Goal: Transaction & Acquisition: Obtain resource

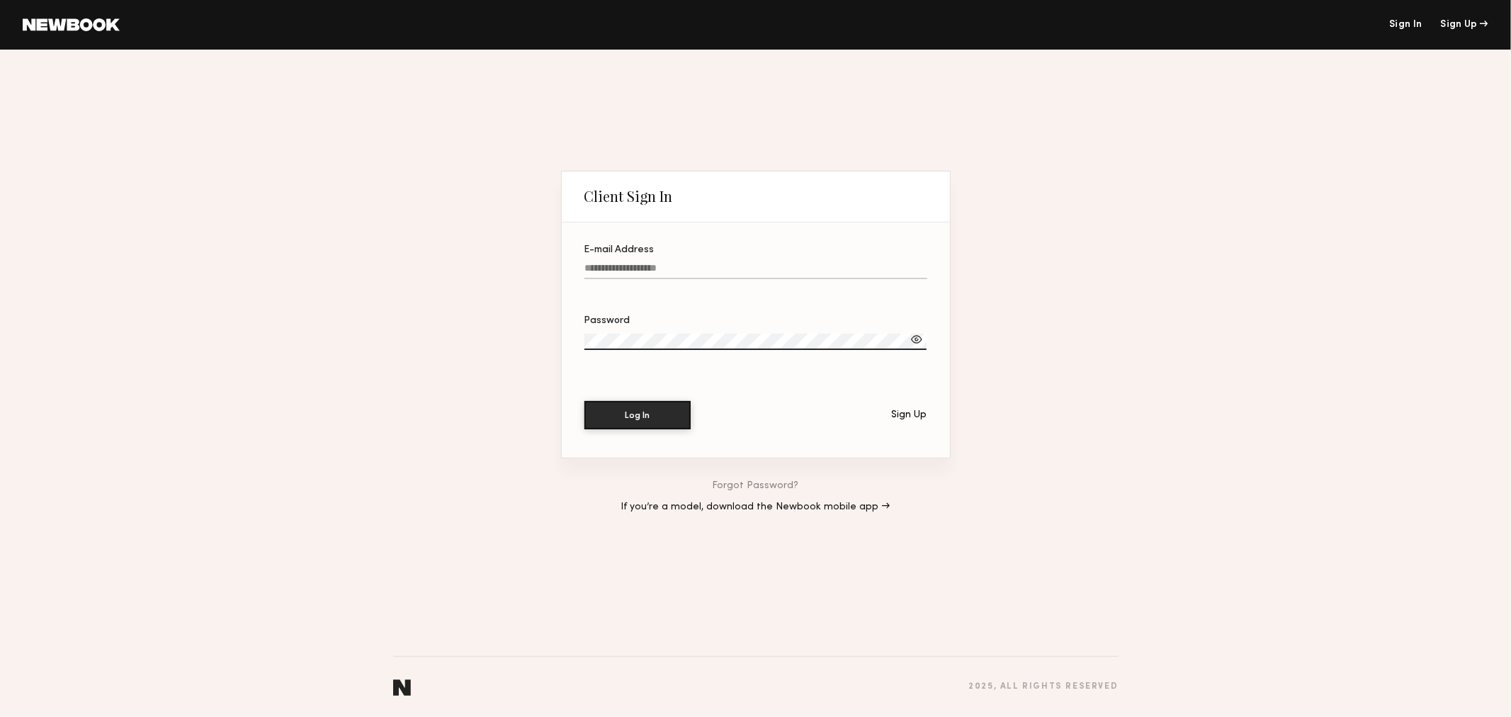
click at [643, 263] on input "E-mail Address" at bounding box center [756, 271] width 343 height 16
click at [64, 18] on link at bounding box center [71, 24] width 97 height 13
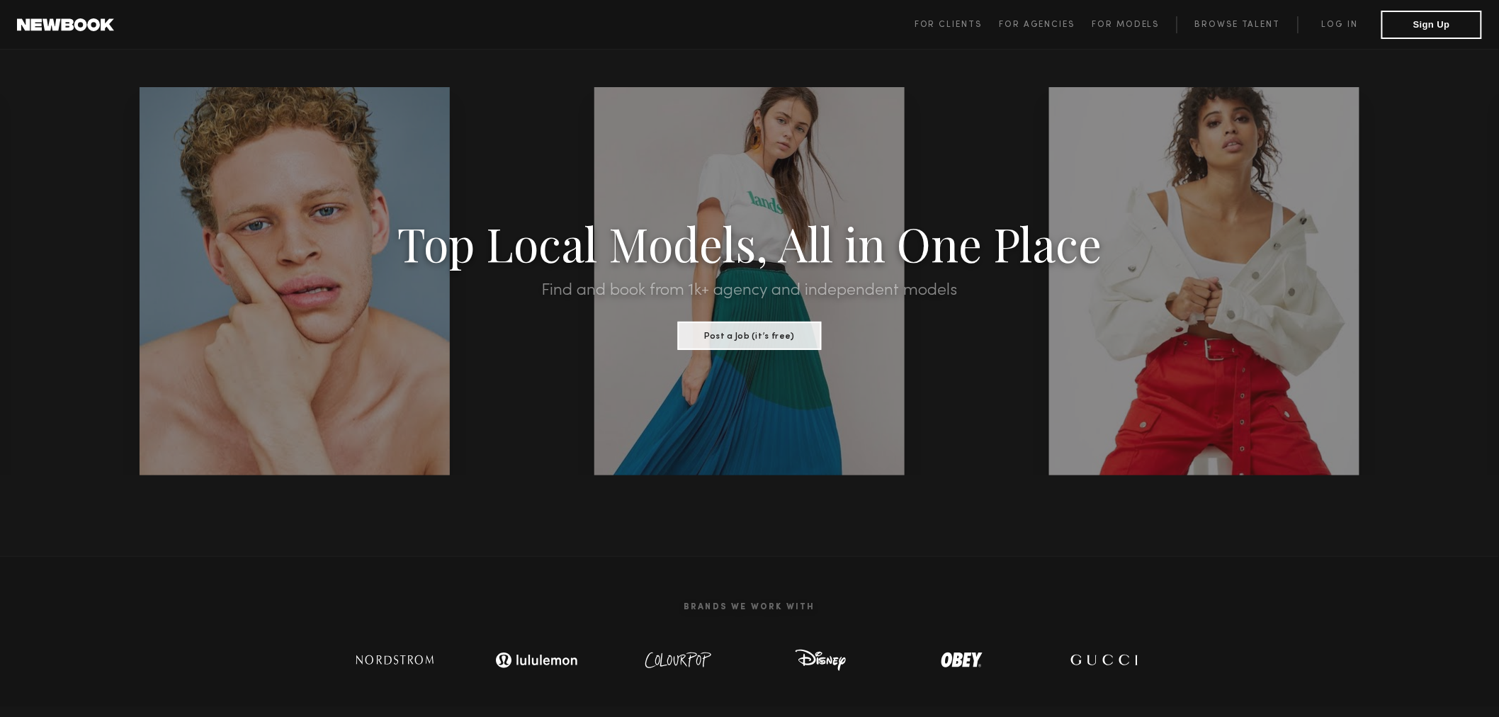
click at [962, 15] on span "For Clients For Agencies For Models Browse Talent Log in Sign Up" at bounding box center [1199, 25] width 568 height 28
click at [958, 22] on span "For Clients" at bounding box center [948, 25] width 67 height 9
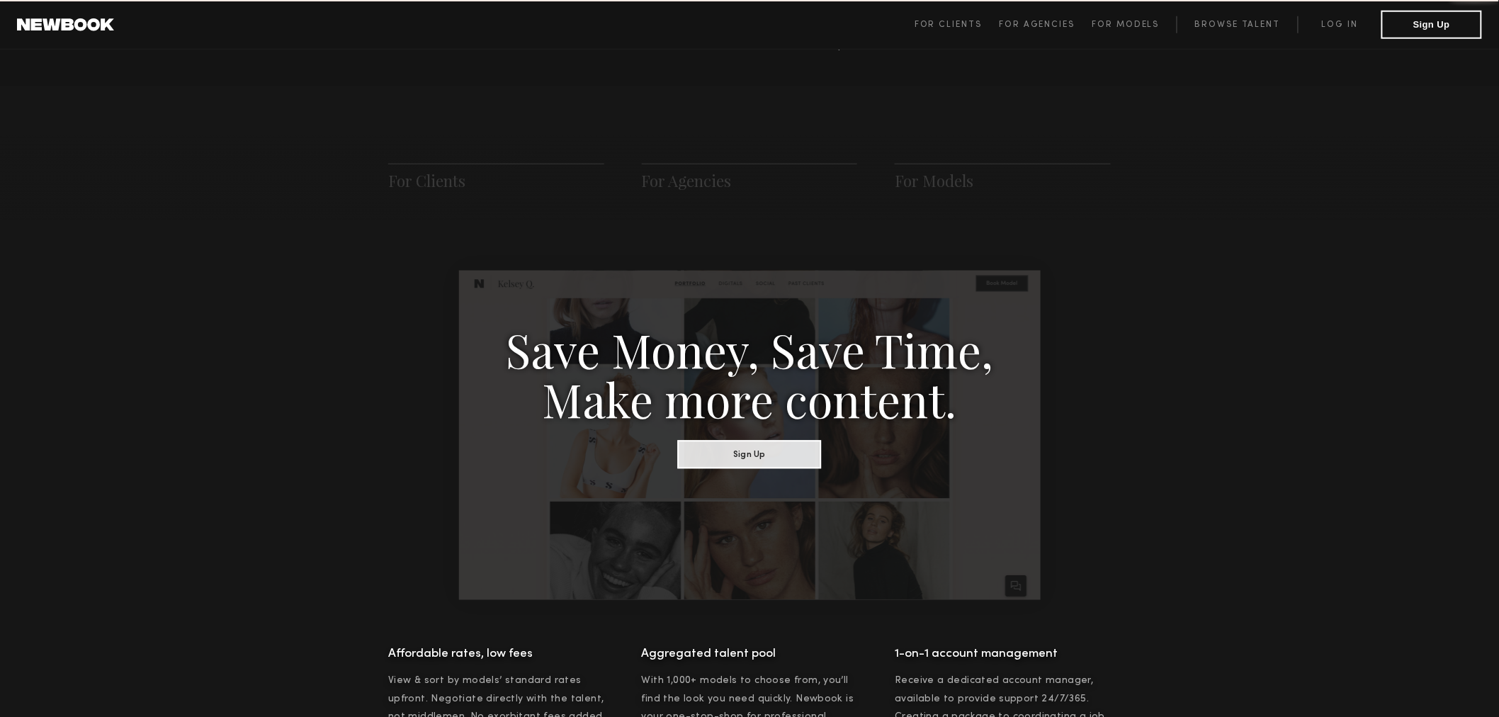
scroll to position [706, 0]
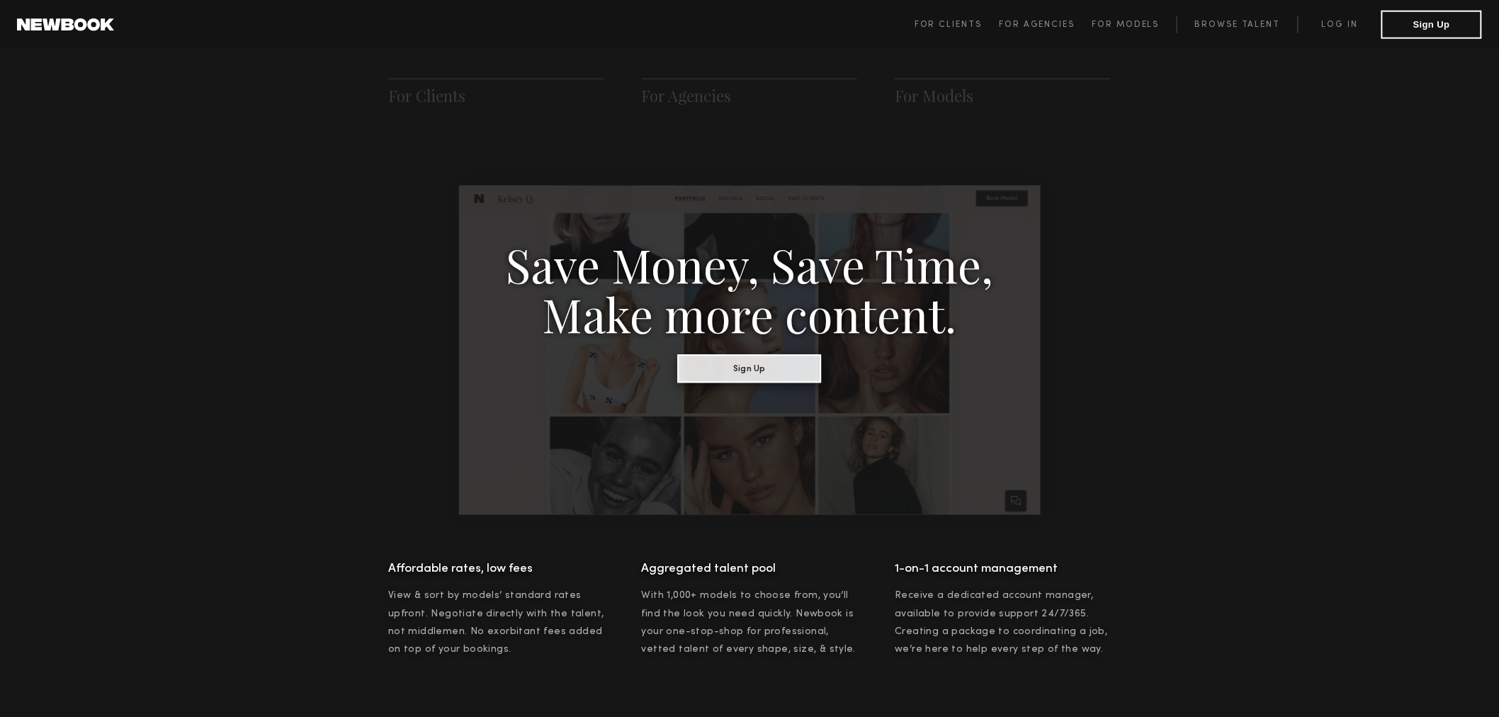
click at [803, 370] on button "Sign Up" at bounding box center [750, 368] width 144 height 28
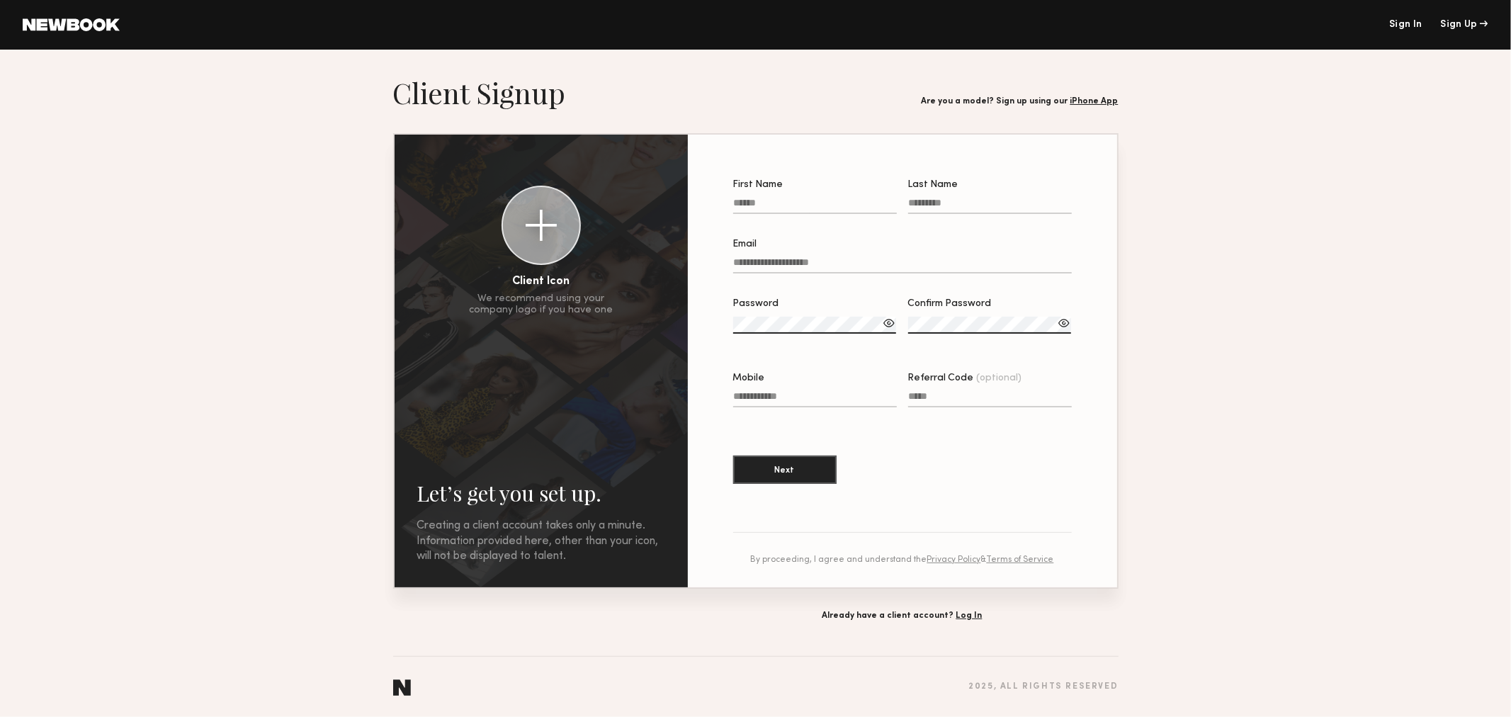
click at [804, 198] on input "First Name" at bounding box center [815, 206] width 164 height 16
click at [1271, 320] on section "Let’s get you set up. Sign Up Below. Creating a client account takes only a min…" at bounding box center [755, 348] width 1511 height 546
click at [1418, 23] on link "Sign In" at bounding box center [1405, 25] width 33 height 10
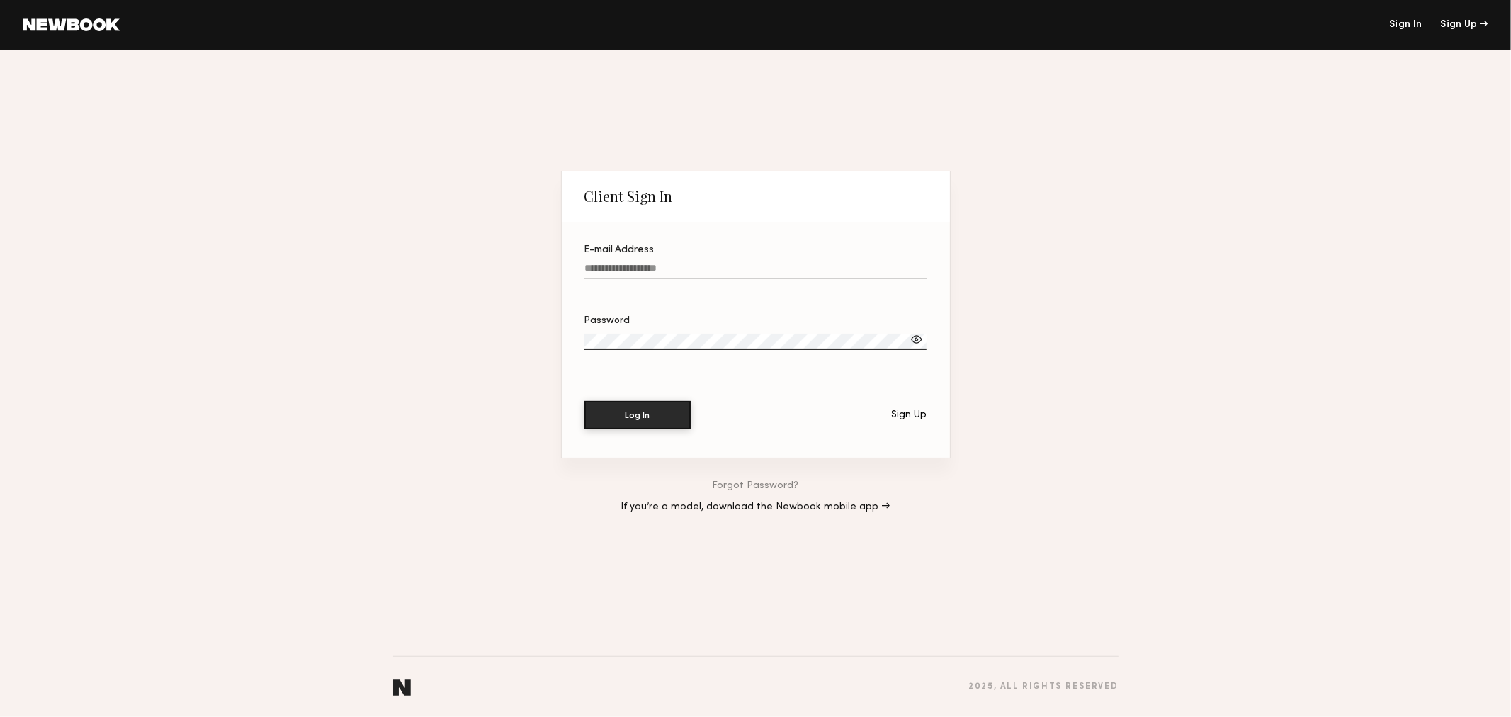
click at [682, 271] on input "E-mail Address" at bounding box center [756, 271] width 343 height 16
click at [687, 266] on input "E-mail Address" at bounding box center [756, 271] width 343 height 16
click at [699, 257] on label "E-mail Address Required" at bounding box center [756, 269] width 343 height 48
click at [699, 263] on input "E-mail Address Required" at bounding box center [756, 271] width 343 height 16
click at [698, 264] on input "E-mail Address Required" at bounding box center [756, 271] width 343 height 16
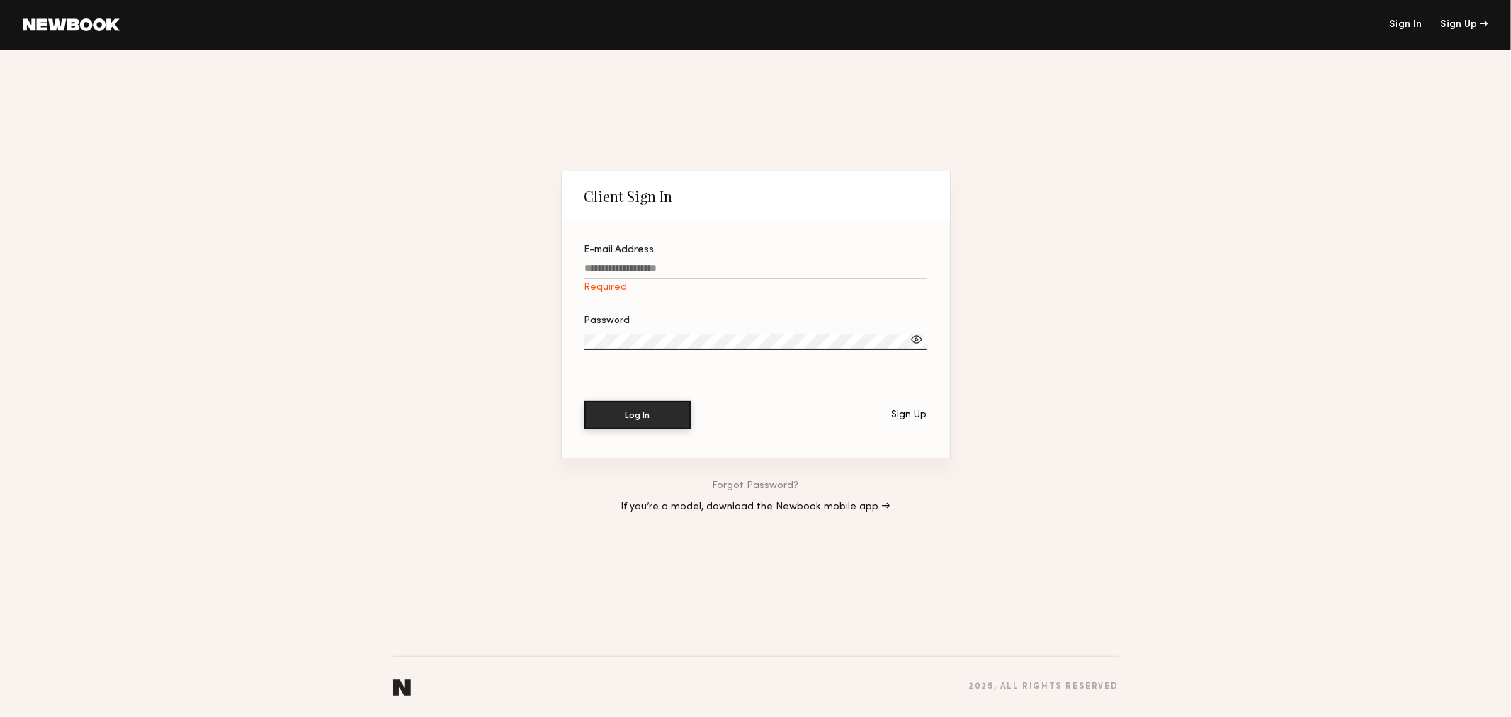
paste input "**********"
type input "**********"
drag, startPoint x: 734, startPoint y: 320, endPoint x: 723, endPoint y: 329, distance: 14.1
click at [733, 323] on div "Password" at bounding box center [756, 321] width 343 height 10
click at [639, 412] on button "Log In" at bounding box center [638, 414] width 106 height 28
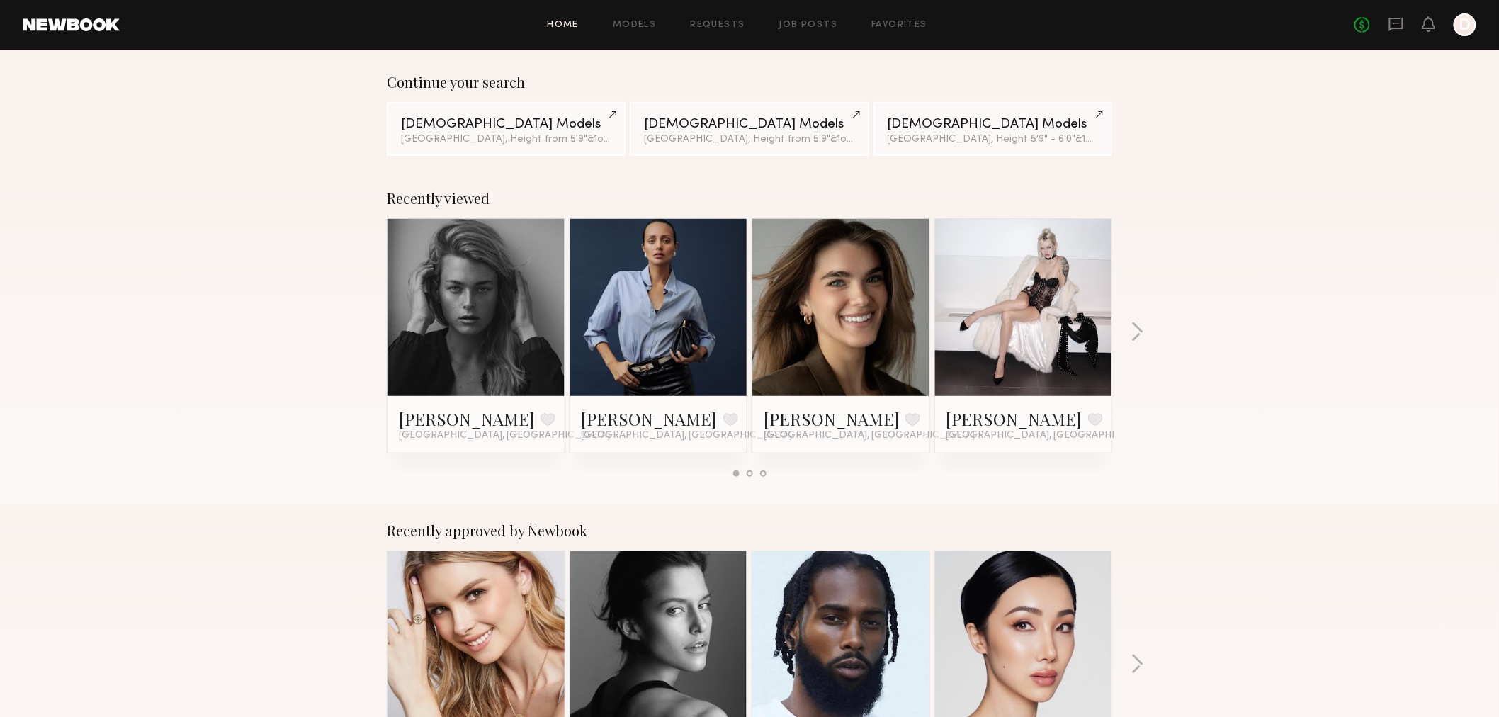
scroll to position [315, 0]
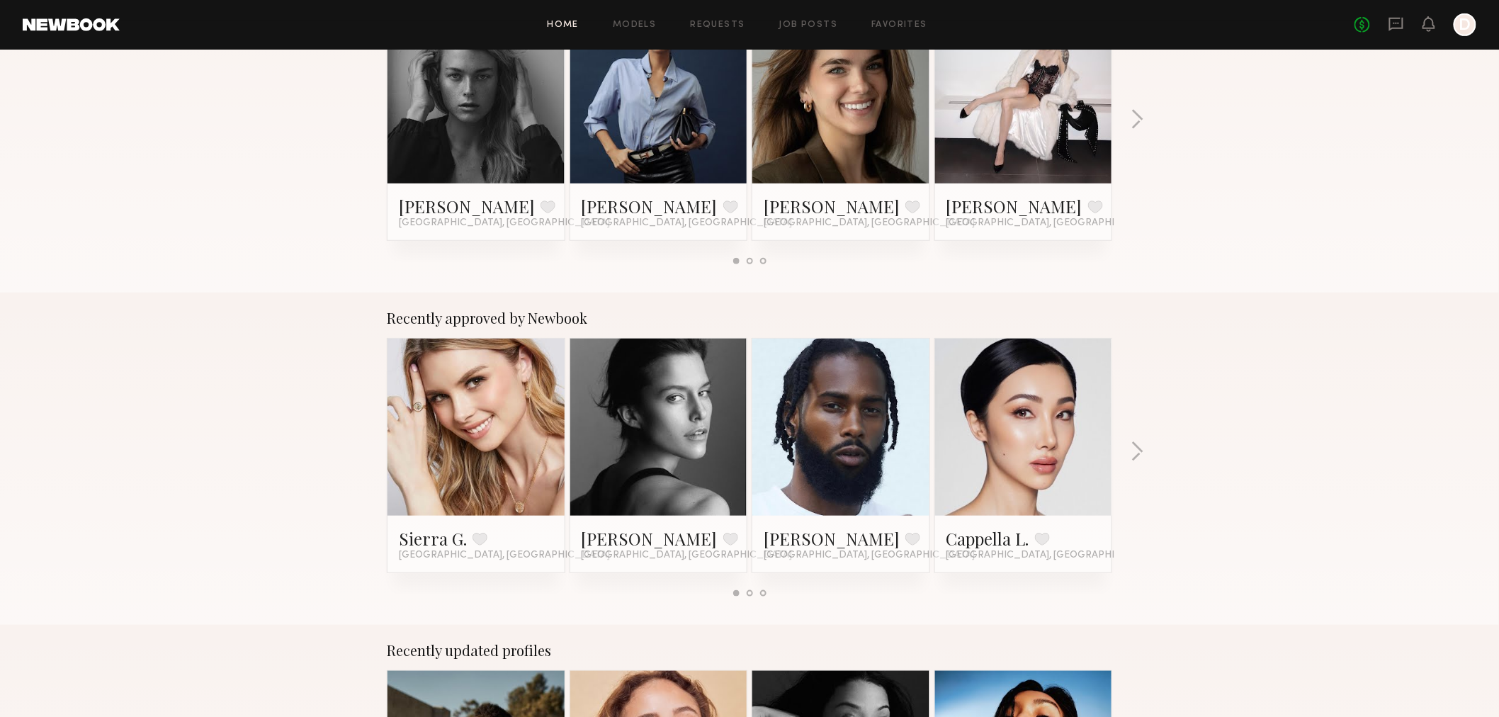
click at [1039, 475] on link at bounding box center [1024, 427] width 86 height 177
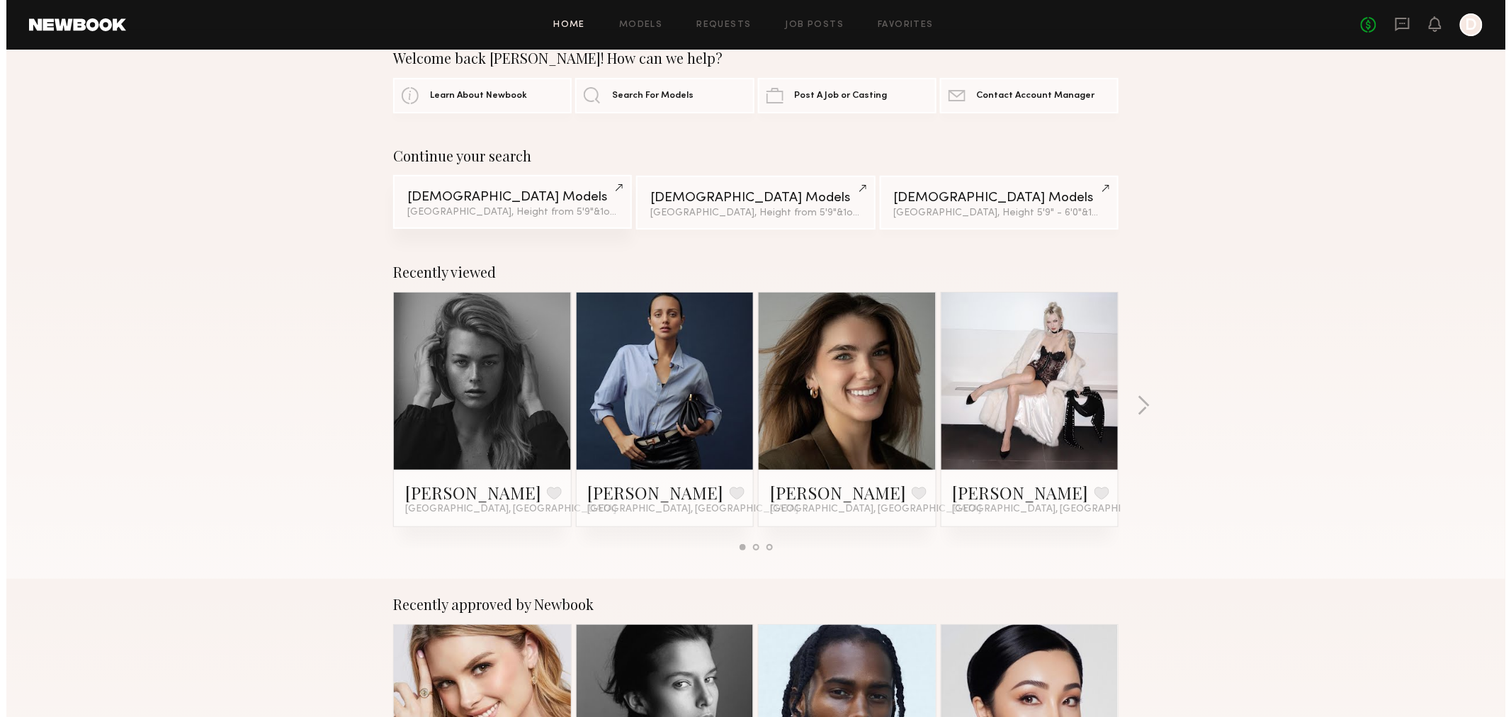
scroll to position [0, 0]
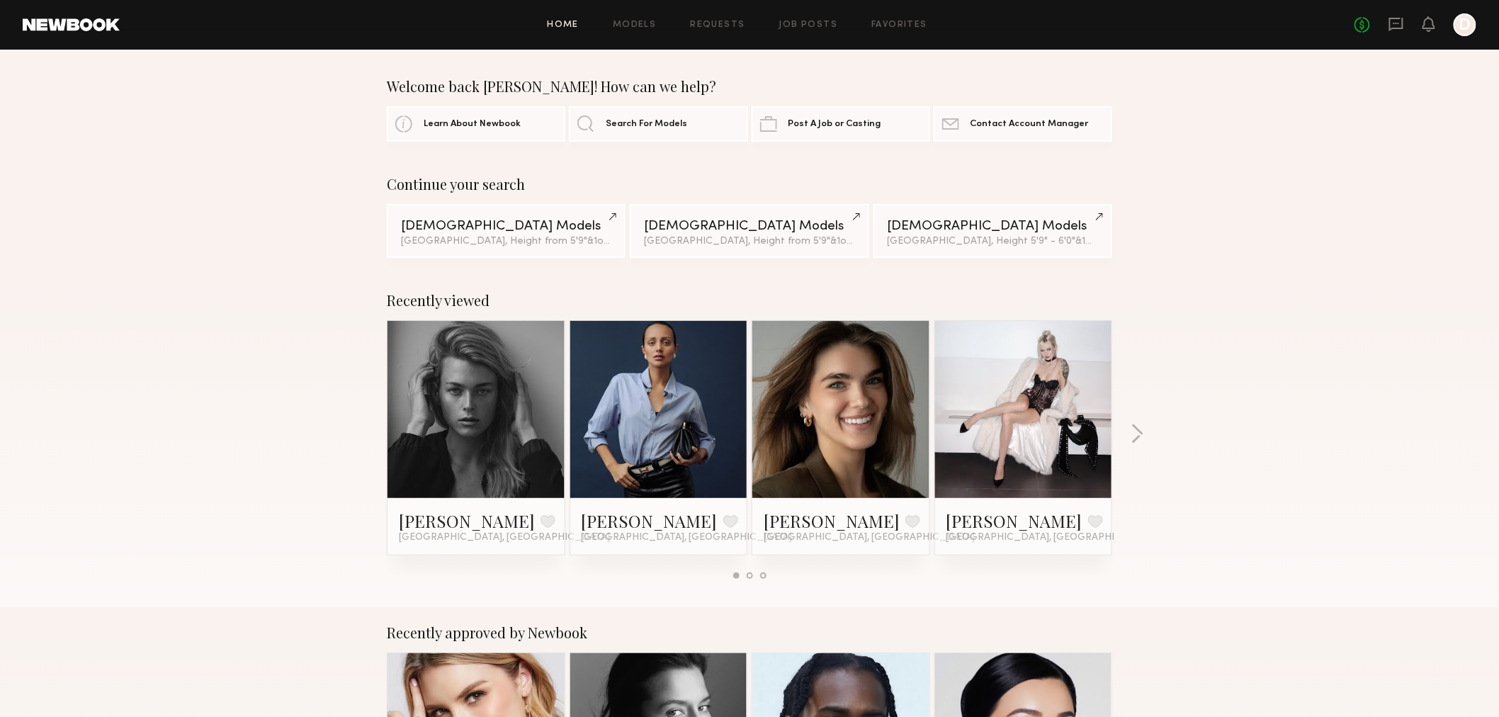
click at [634, 13] on div "Home Models Requests Job Posts Favorites Sign Out No fees up to $5,000 D" at bounding box center [798, 24] width 1357 height 23
click at [632, 26] on link "Models" at bounding box center [634, 25] width 43 height 9
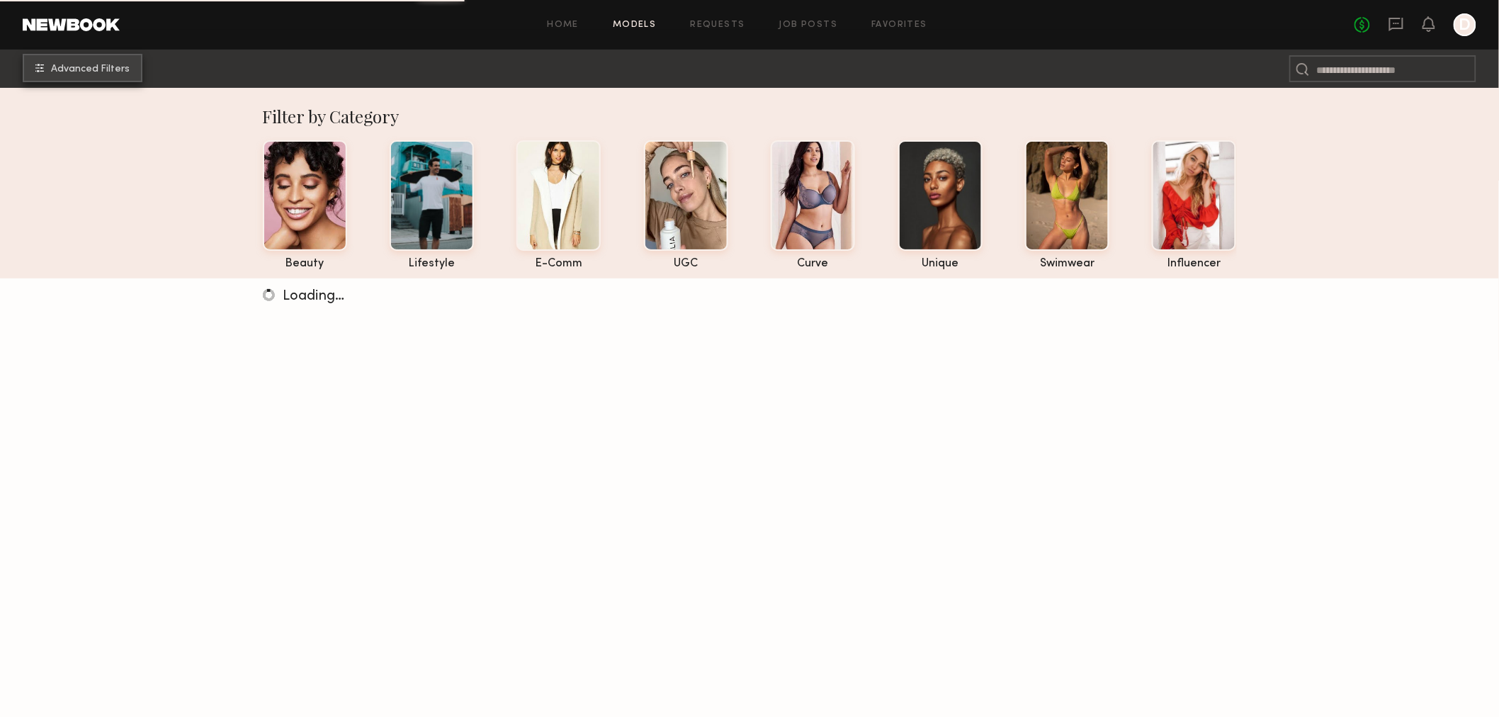
click at [115, 79] on button "Advanced Filters" at bounding box center [83, 68] width 120 height 28
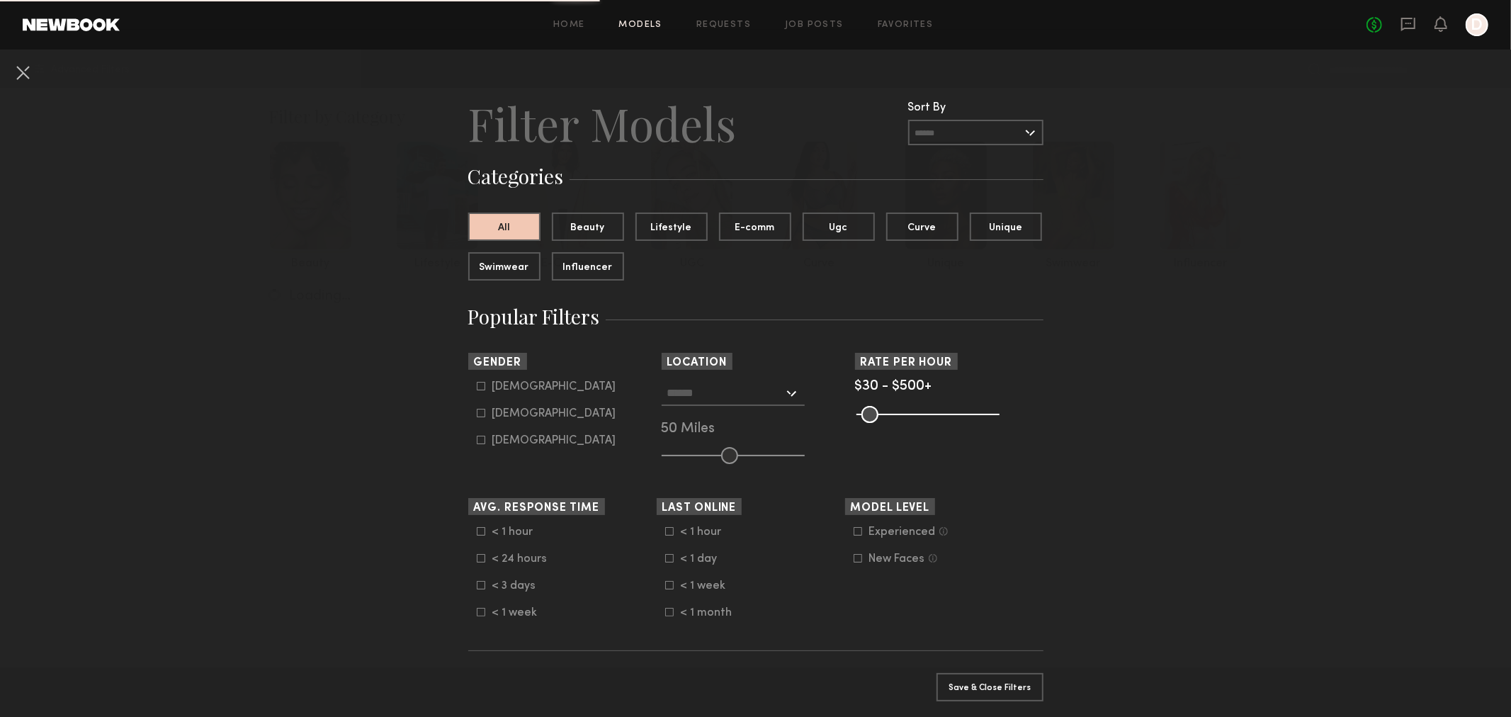
click at [496, 417] on div "[DEMOGRAPHIC_DATA]" at bounding box center [554, 414] width 124 height 9
type input "**"
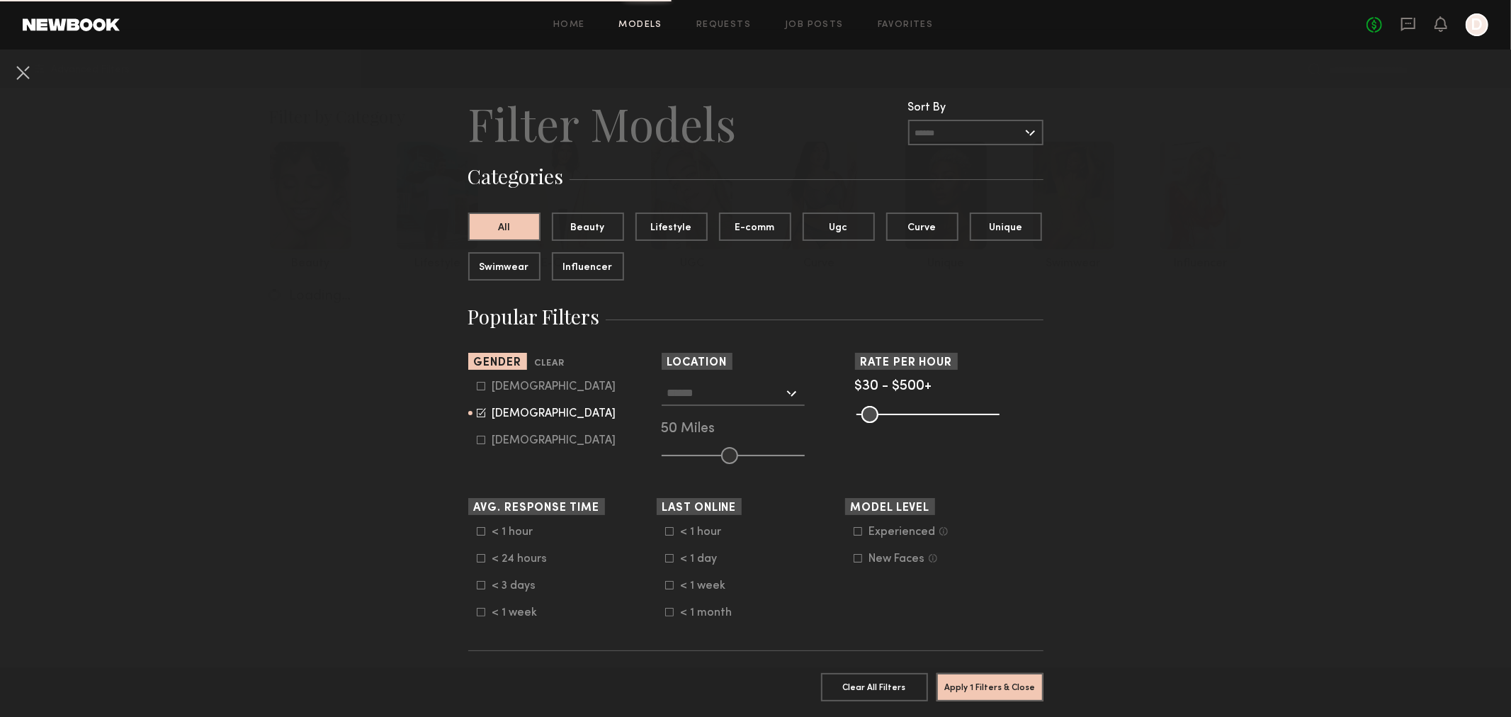
click at [748, 400] on input "text" at bounding box center [725, 392] width 116 height 24
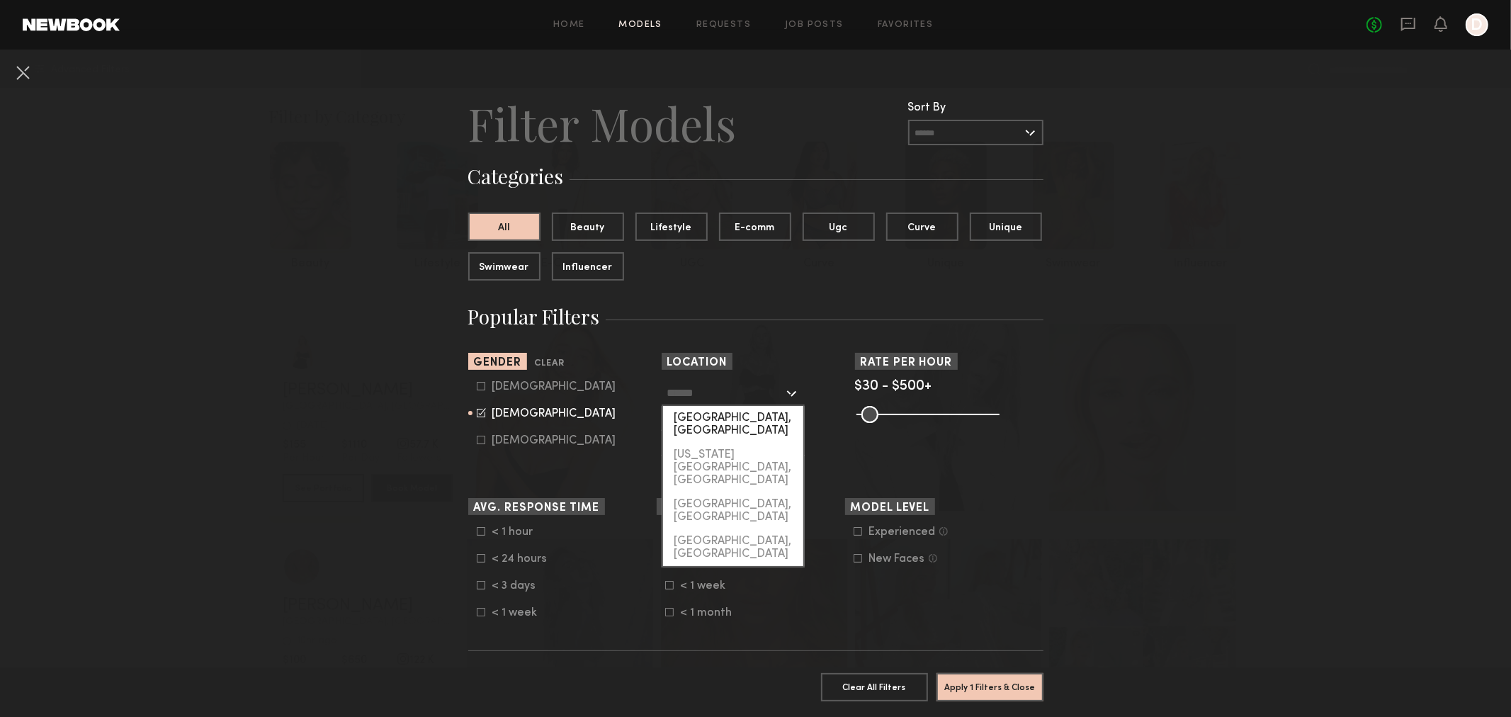
click at [741, 425] on div "[GEOGRAPHIC_DATA], [GEOGRAPHIC_DATA]" at bounding box center [733, 424] width 140 height 37
type input "**********"
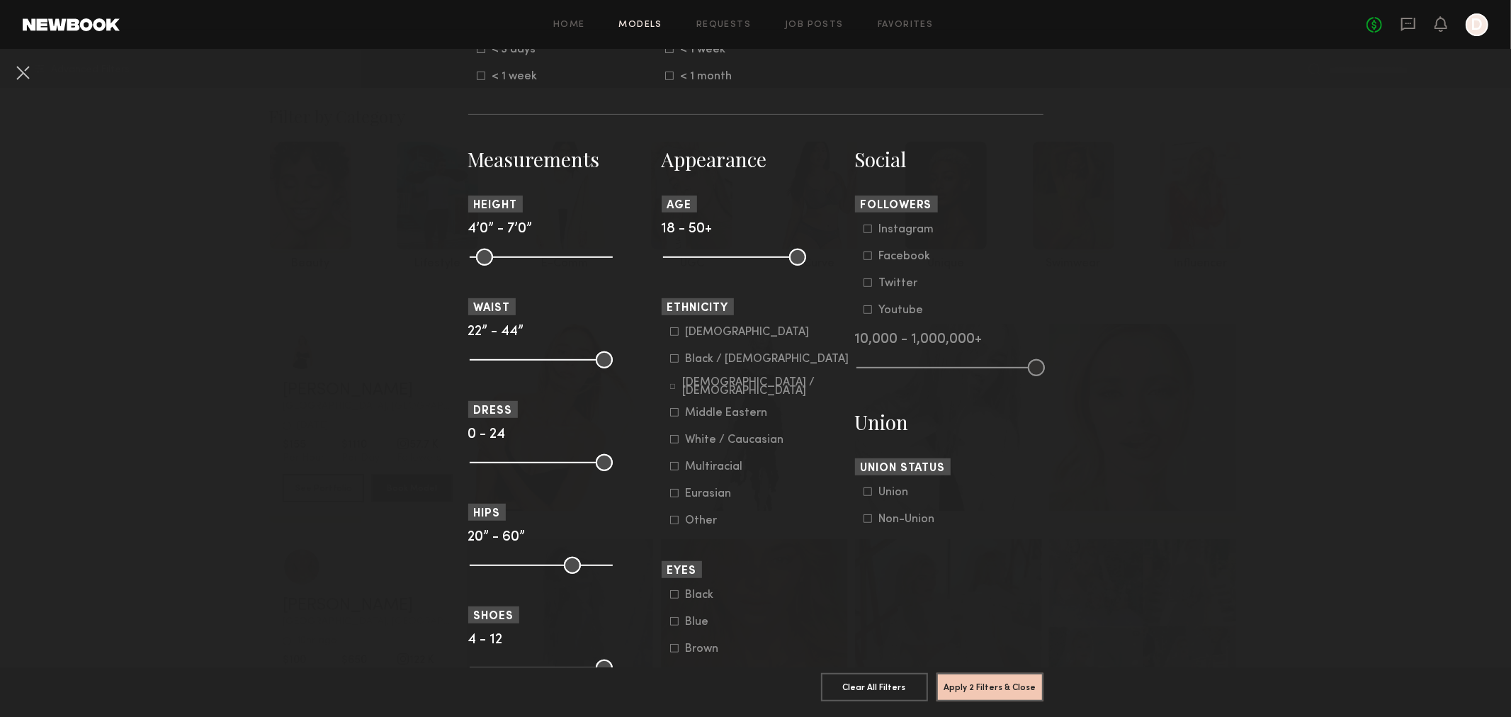
scroll to position [551, 0]
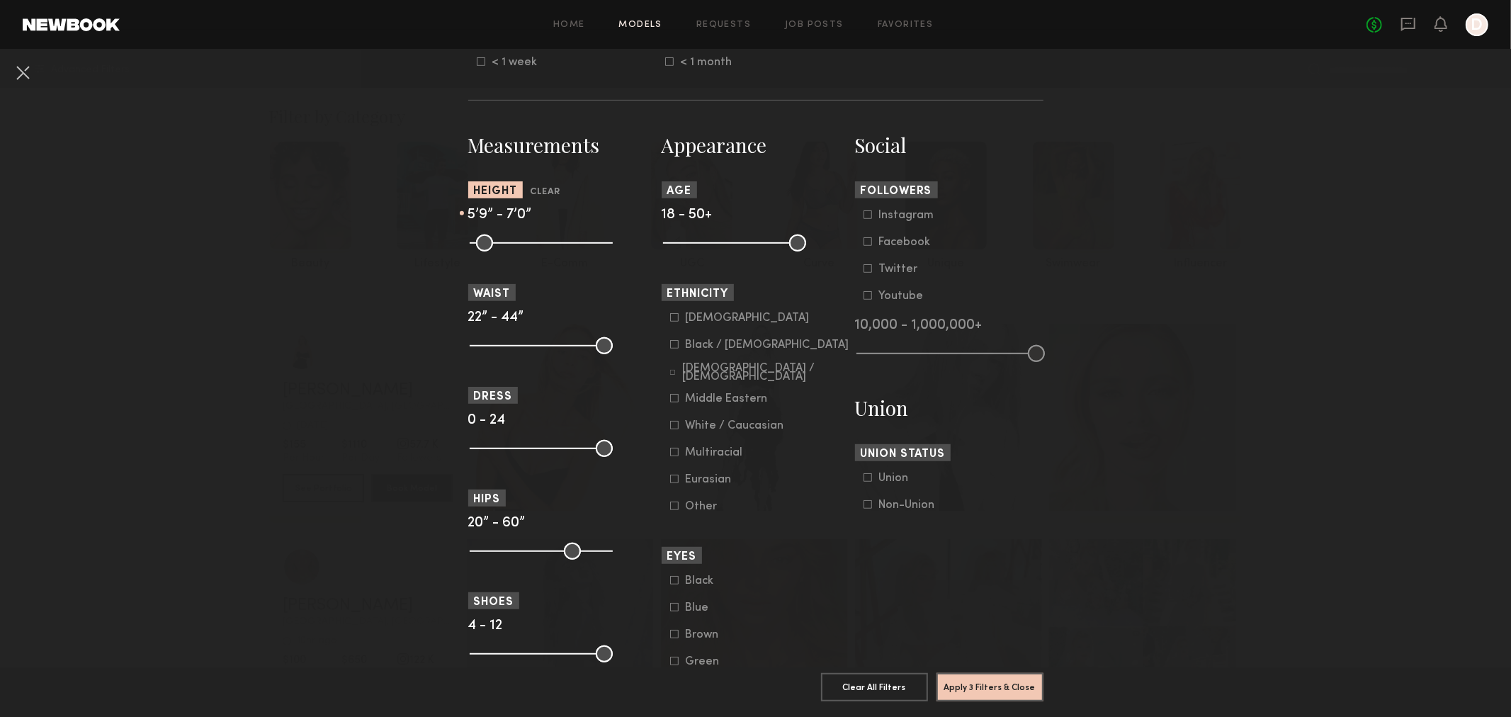
drag, startPoint x: 476, startPoint y: 239, endPoint x: 544, endPoint y: 238, distance: 68.0
type input "**"
click at [544, 238] on input "range" at bounding box center [541, 243] width 143 height 17
click at [319, 407] on nb-browse-filters "**********" at bounding box center [755, 276] width 1511 height 1554
drag, startPoint x: 599, startPoint y: 345, endPoint x: 495, endPoint y: 339, distance: 104.3
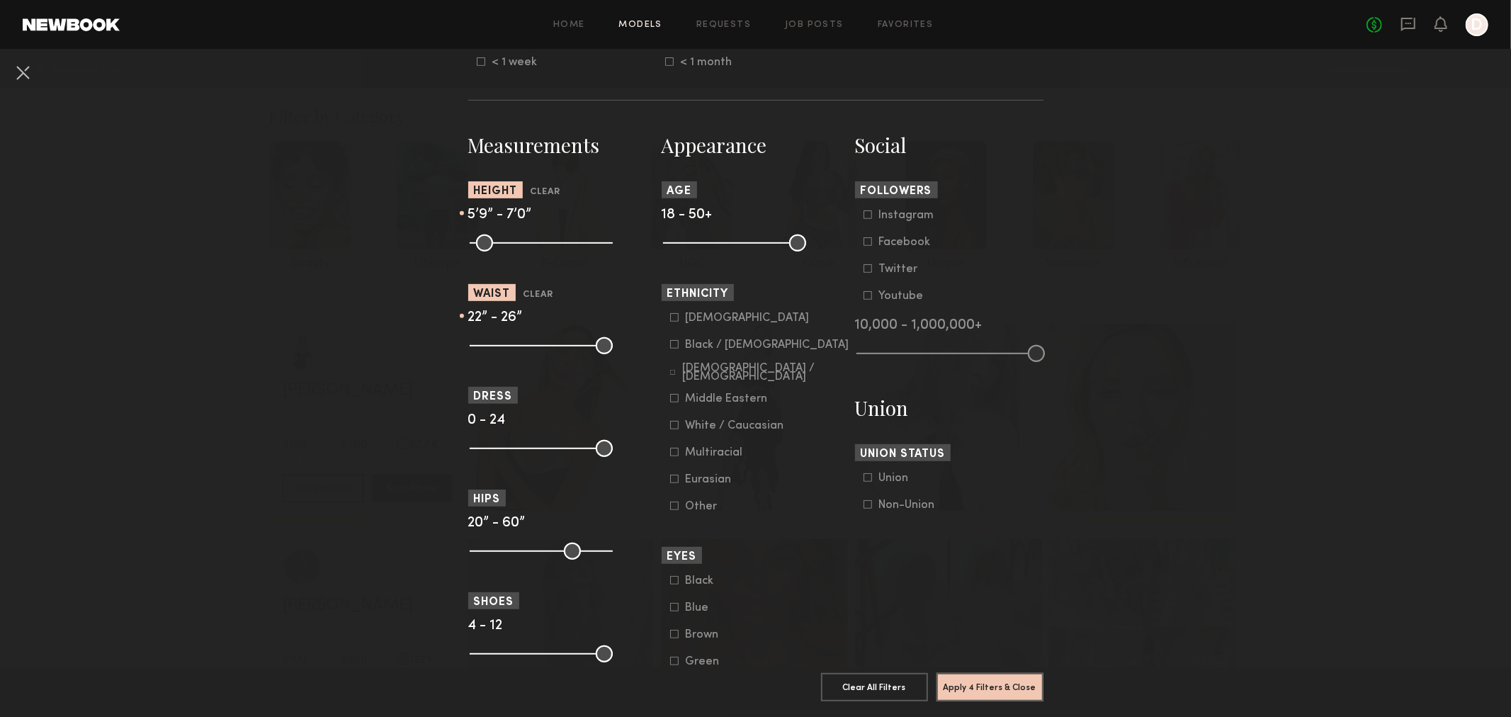
type input "**"
click at [495, 339] on input "range" at bounding box center [541, 345] width 143 height 17
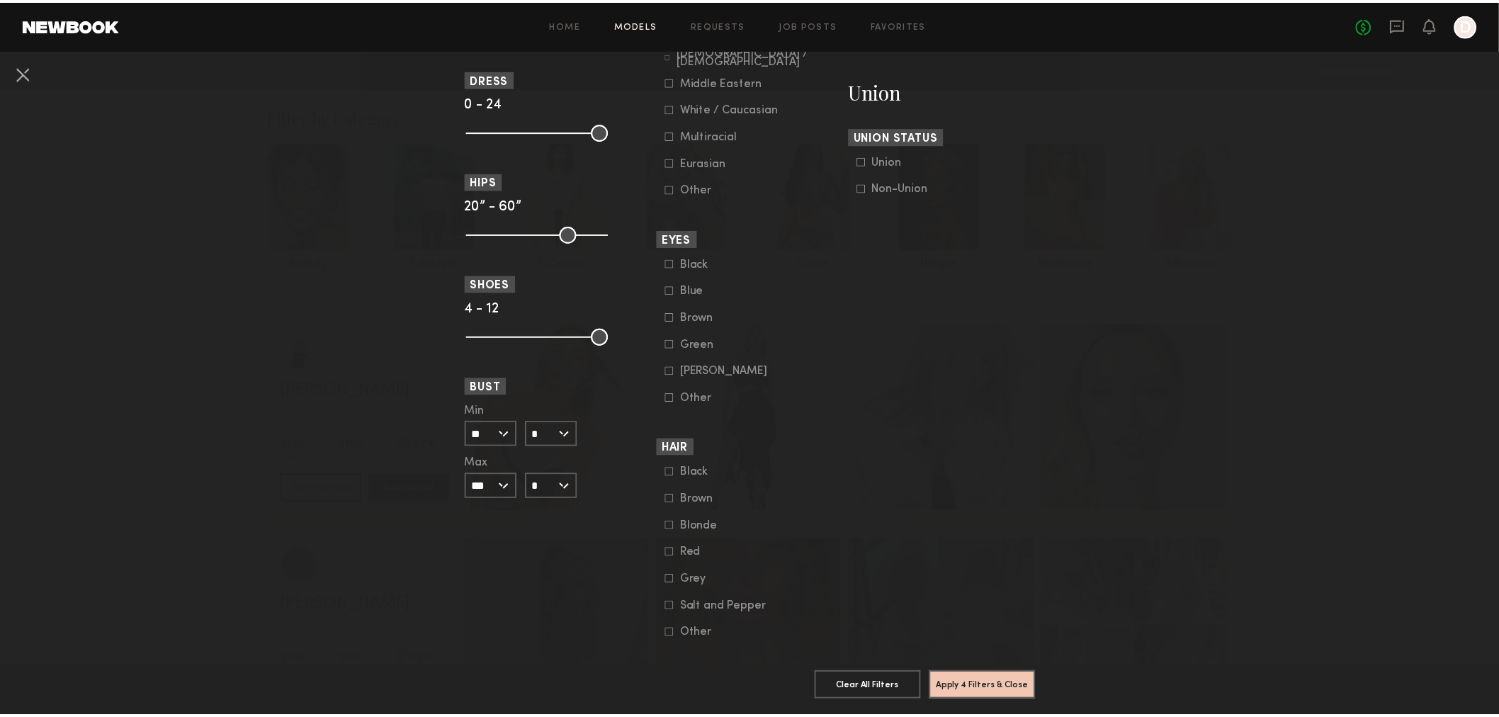
scroll to position [893, 0]
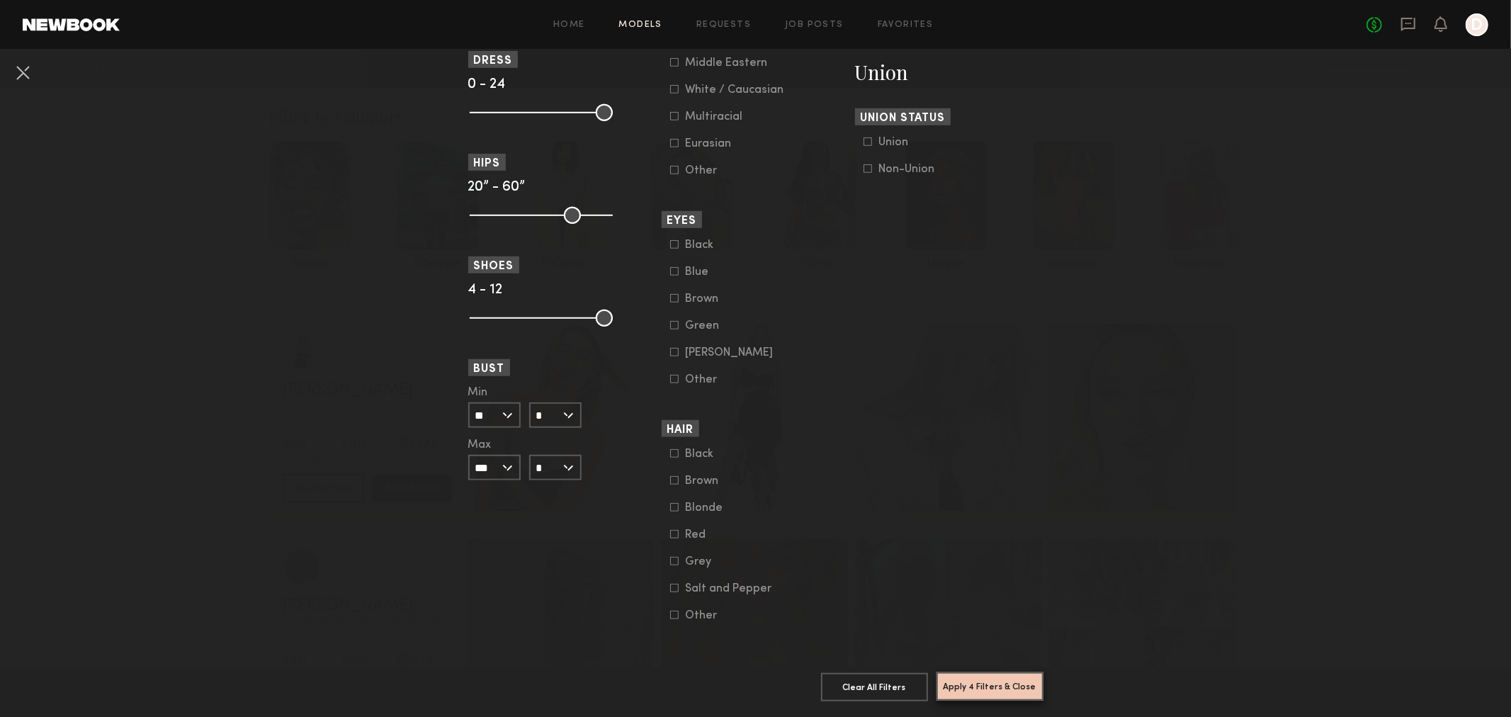
click at [1011, 672] on button "Apply 4 Filters & Close" at bounding box center [990, 686] width 107 height 28
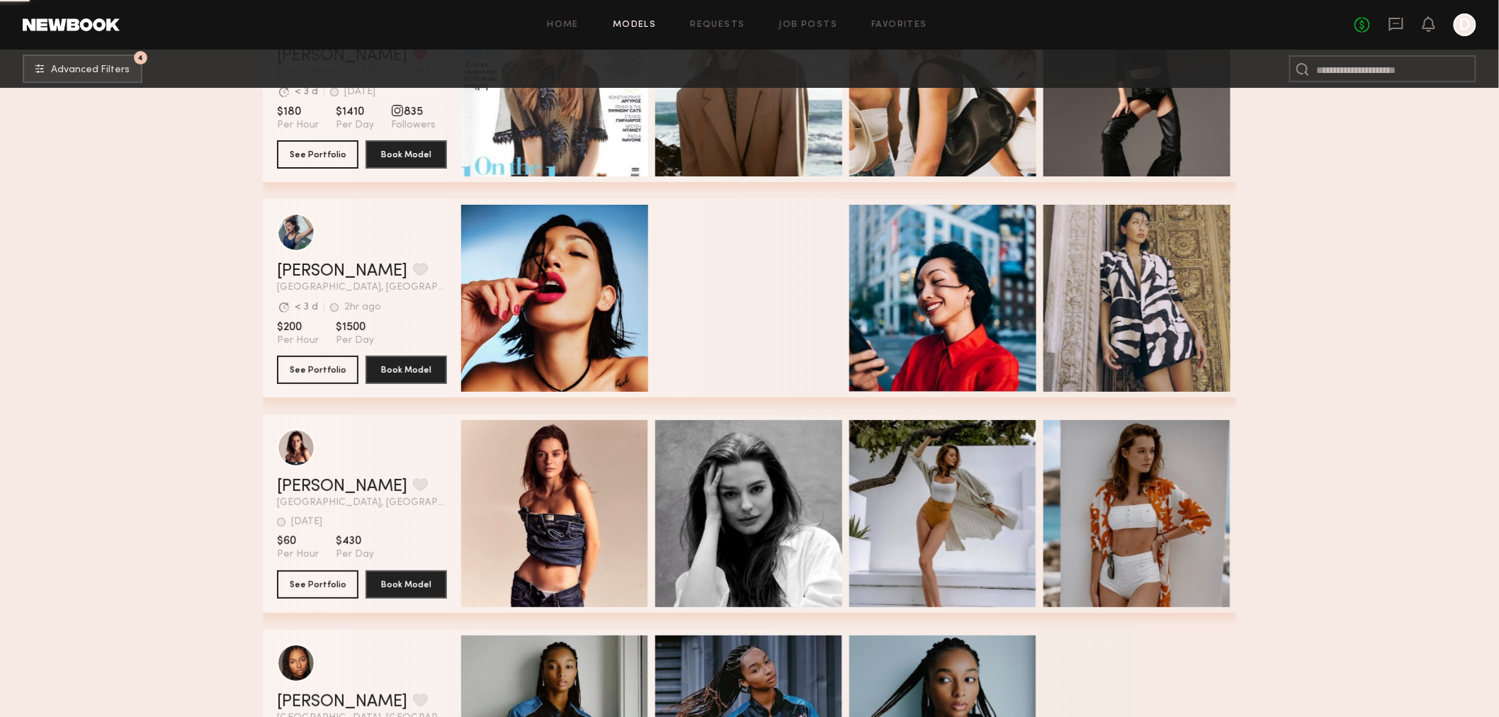
scroll to position [4443, 0]
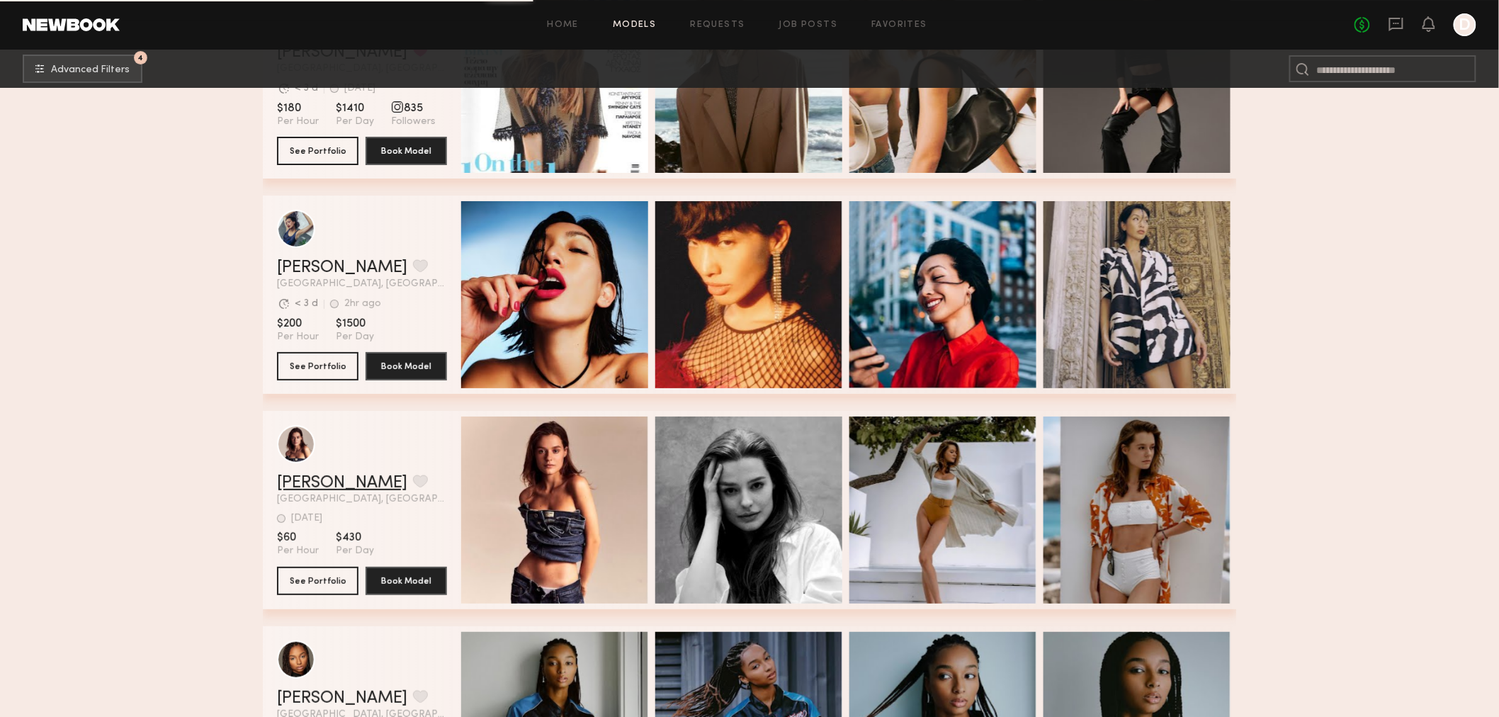
click at [305, 479] on link "[PERSON_NAME]" at bounding box center [342, 483] width 130 height 17
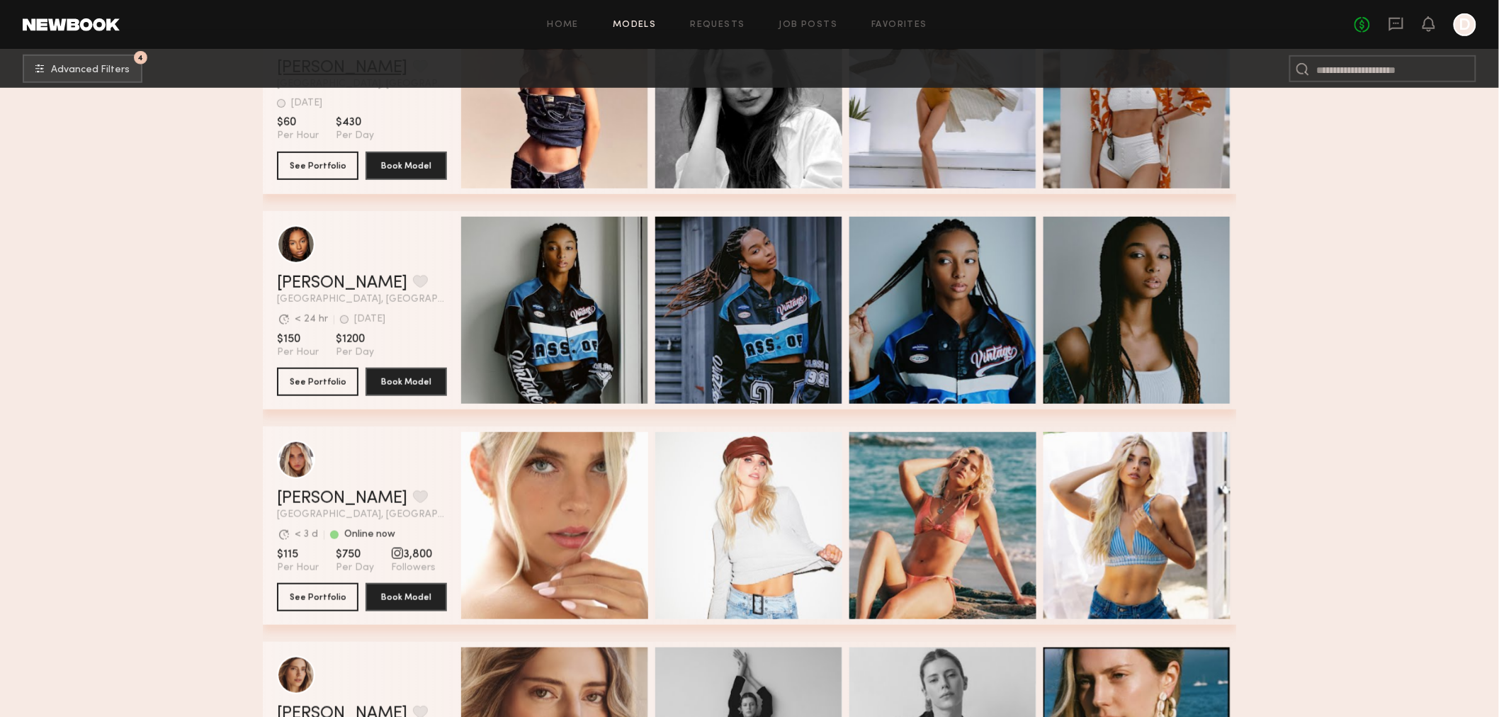
scroll to position [5073, 0]
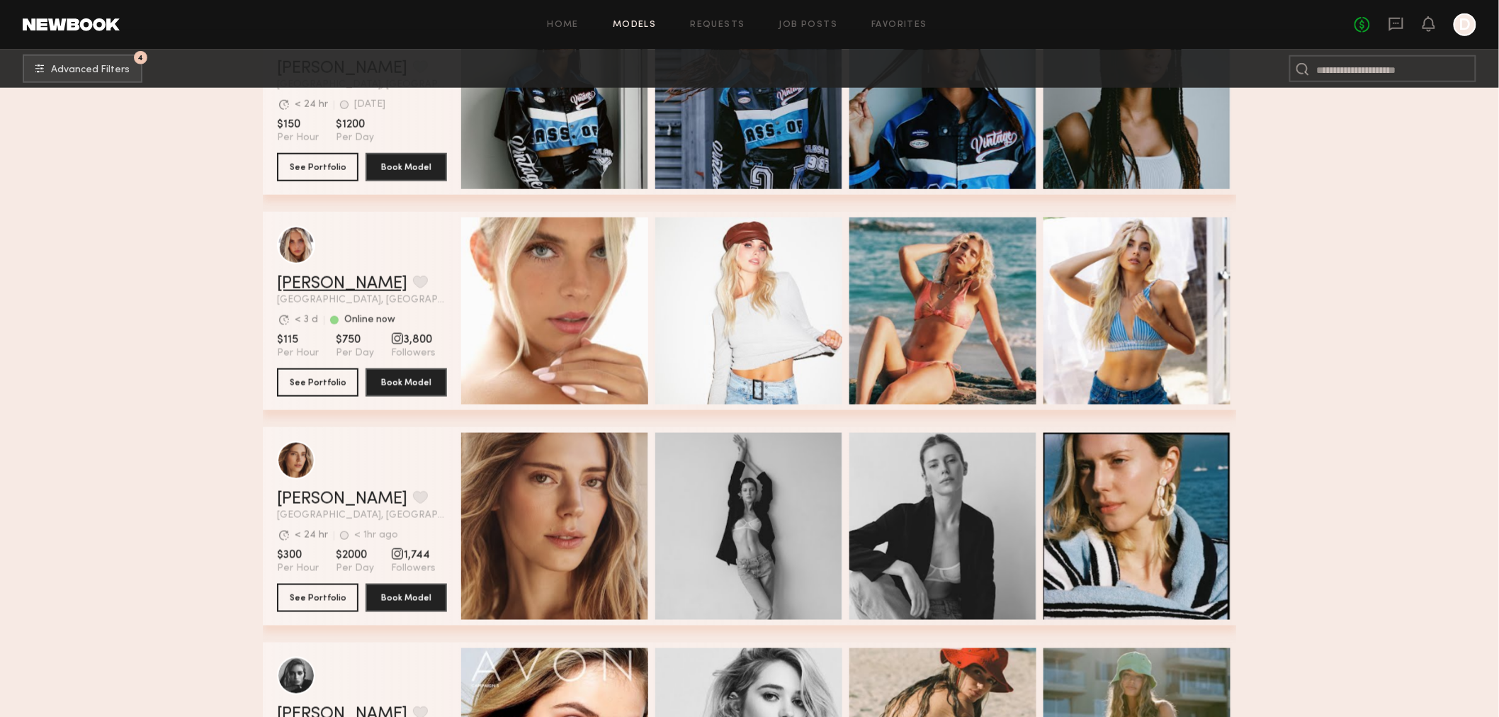
click at [284, 286] on link "[PERSON_NAME]" at bounding box center [342, 284] width 130 height 17
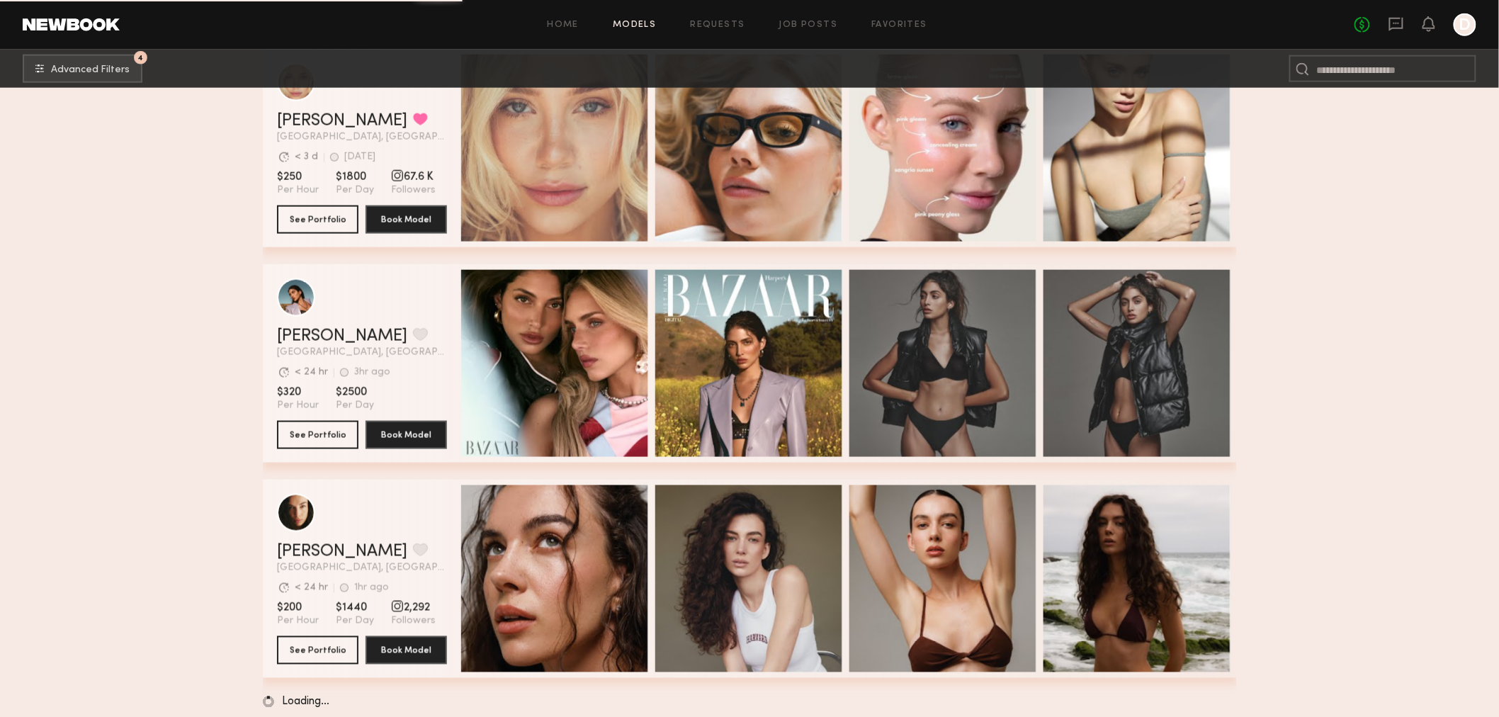
scroll to position [7408, 0]
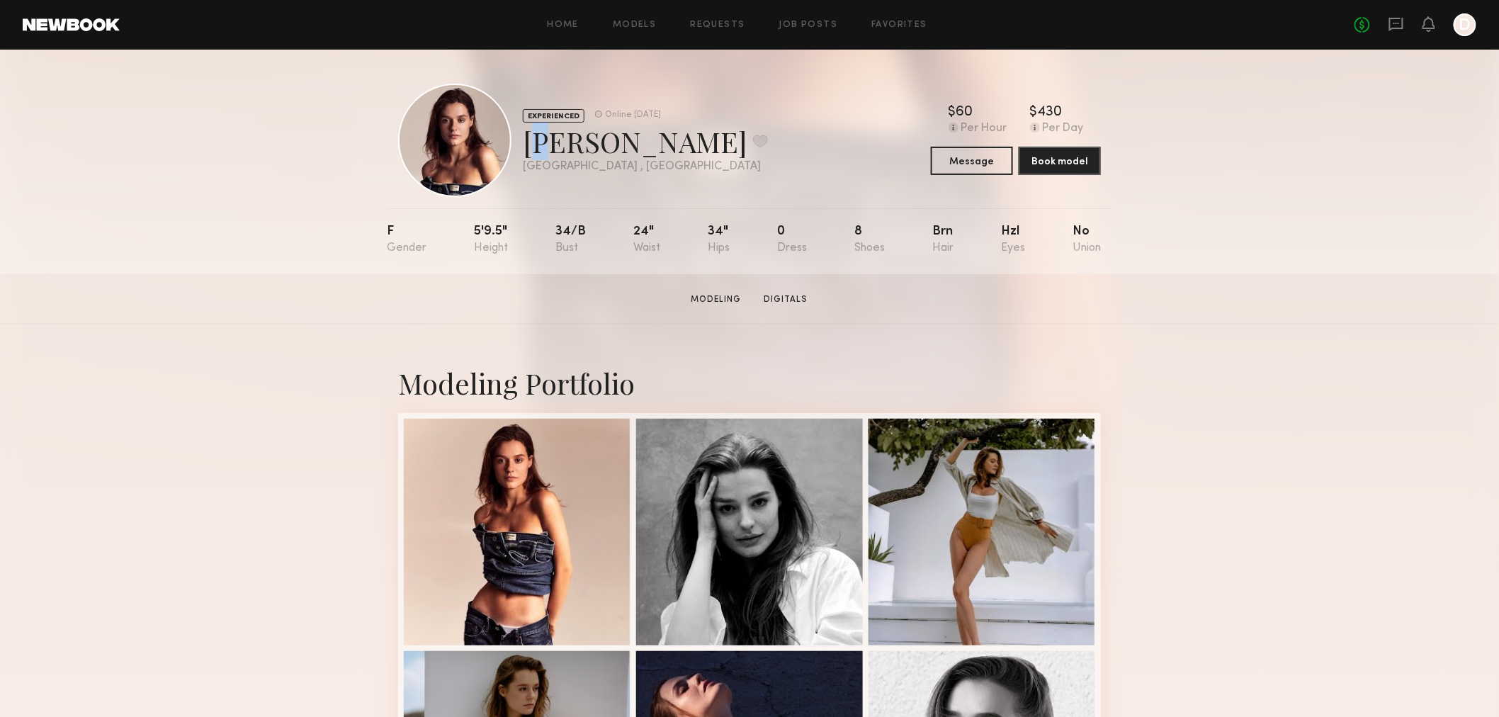
drag, startPoint x: 524, startPoint y: 146, endPoint x: 539, endPoint y: 145, distance: 14.9
click at [538, 146] on div "Sofi S. Favorite" at bounding box center [645, 142] width 245 height 38
